Goal: Find specific page/section: Find specific page/section

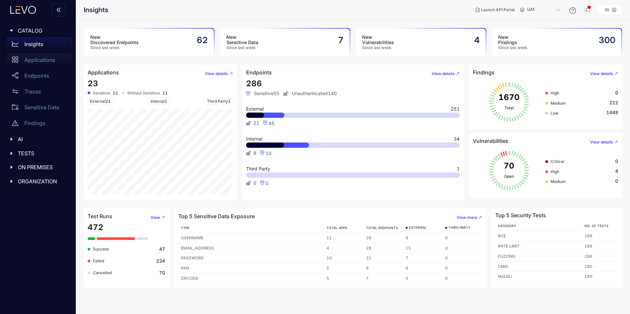
click at [34, 58] on p "Applications" at bounding box center [39, 60] width 31 height 6
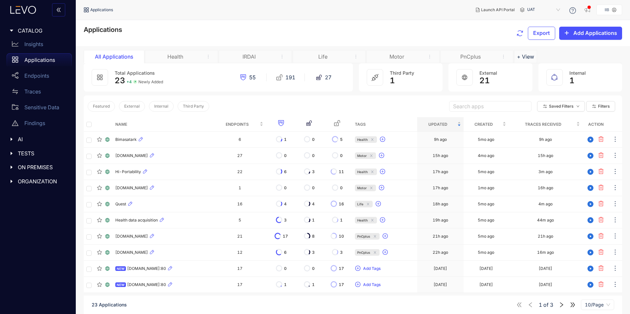
click at [400, 58] on div "Motor" at bounding box center [396, 57] width 49 height 6
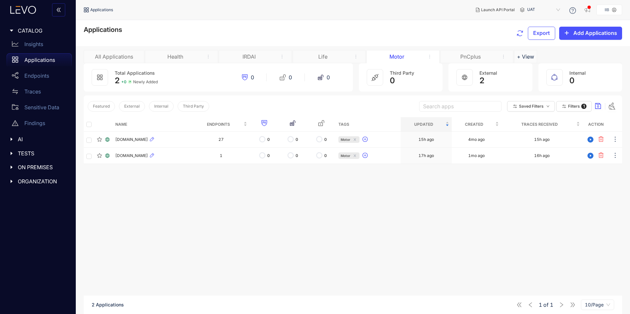
click at [478, 55] on div "PnCplus" at bounding box center [470, 57] width 49 height 6
